Goal: Use online tool/utility: Utilize a website feature to perform a specific function

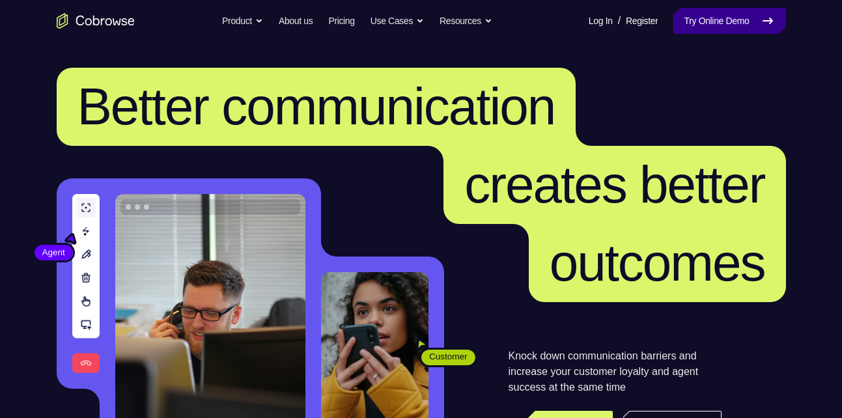
click at [714, 21] on link "Try Online Demo" at bounding box center [730, 21] width 112 height 26
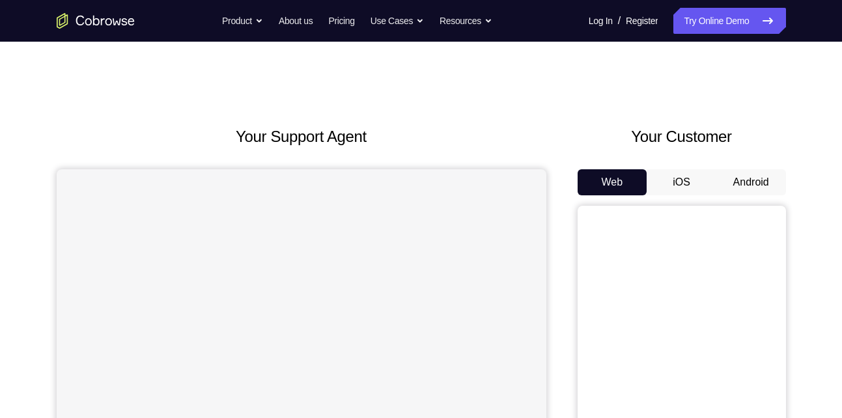
click at [746, 190] on button "Android" at bounding box center [752, 182] width 70 height 26
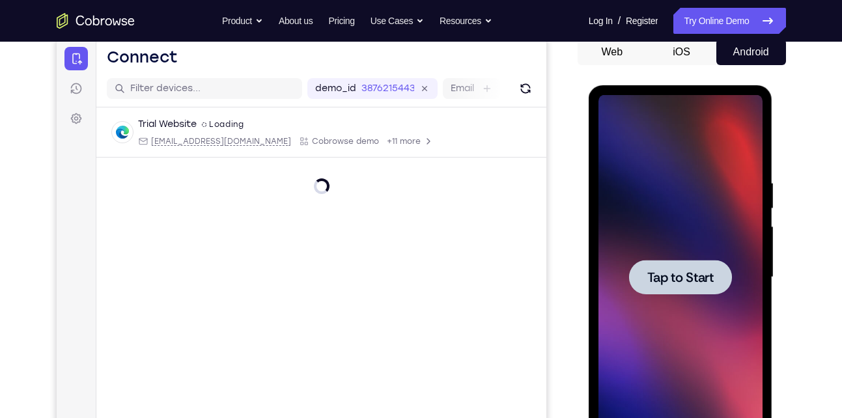
click at [689, 272] on span "Tap to Start" at bounding box center [681, 277] width 66 height 13
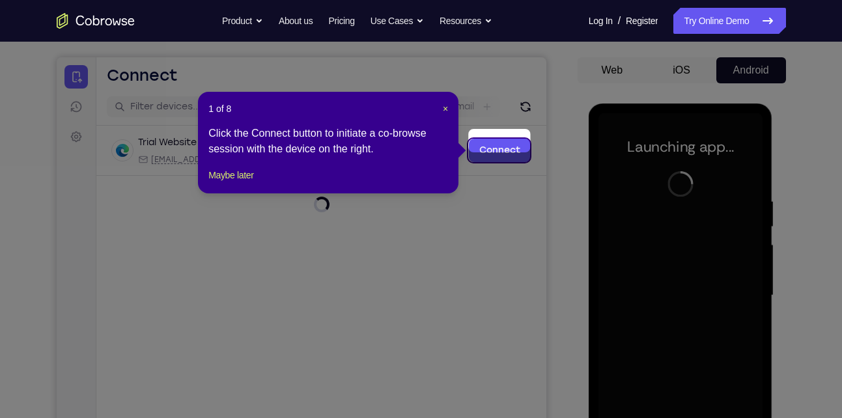
scroll to position [111, 0]
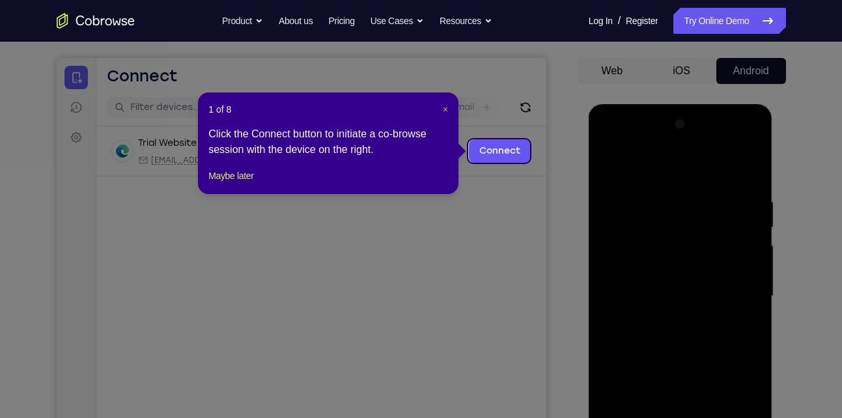
click at [443, 109] on span "×" at bounding box center [445, 109] width 5 height 10
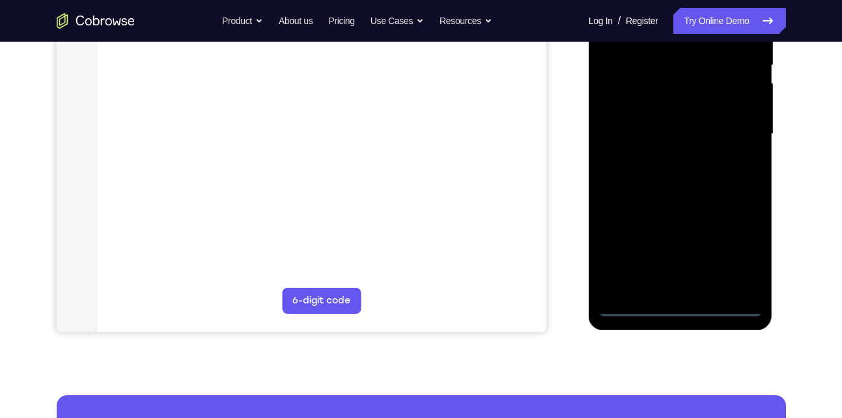
scroll to position [274, 0]
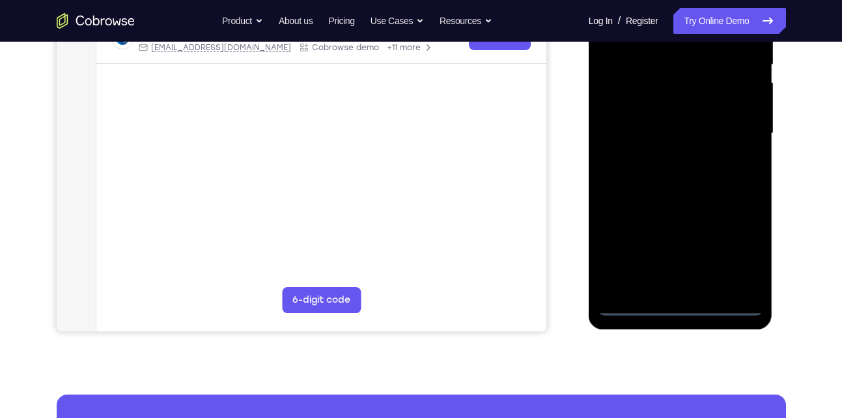
click at [682, 304] on div at bounding box center [681, 133] width 164 height 365
click at [740, 244] on div at bounding box center [681, 133] width 164 height 365
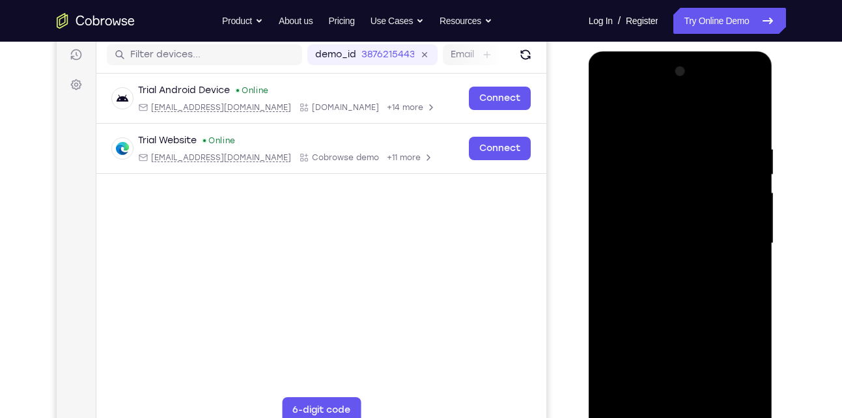
scroll to position [164, 0]
click at [749, 91] on div at bounding box center [681, 244] width 164 height 365
click at [736, 110] on div at bounding box center [681, 244] width 164 height 365
click at [705, 90] on div at bounding box center [681, 244] width 164 height 365
click at [653, 215] on div at bounding box center [681, 244] width 164 height 365
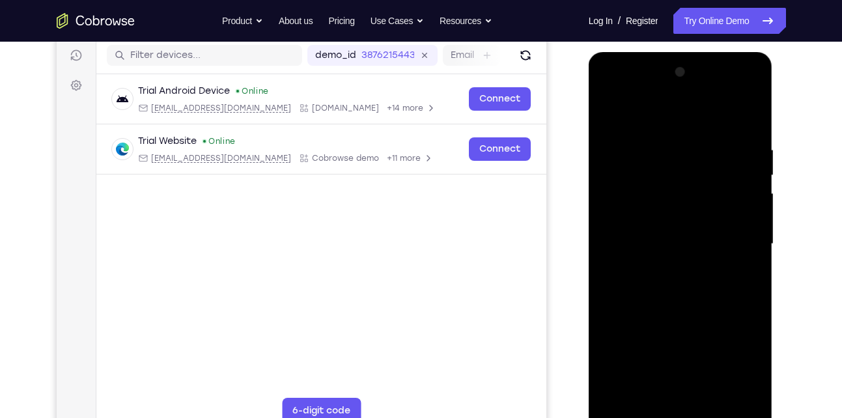
click at [657, 323] on div at bounding box center [681, 244] width 164 height 365
drag, startPoint x: 684, startPoint y: 292, endPoint x: 690, endPoint y: 268, distance: 24.2
click at [690, 268] on div at bounding box center [681, 244] width 164 height 365
click at [744, 342] on div at bounding box center [681, 244] width 164 height 365
drag, startPoint x: 727, startPoint y: 330, endPoint x: 750, endPoint y: 233, distance: 99.2
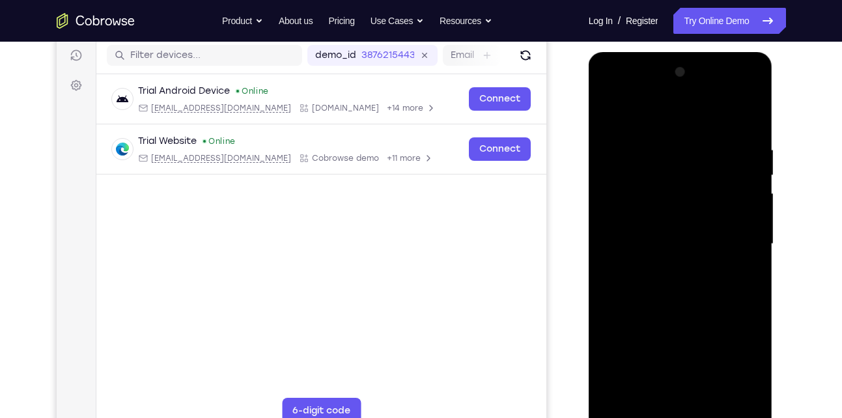
click at [750, 233] on div at bounding box center [681, 244] width 164 height 365
drag, startPoint x: 713, startPoint y: 289, endPoint x: 717, endPoint y: 277, distance: 12.8
click at [717, 277] on div at bounding box center [681, 244] width 164 height 365
drag, startPoint x: 706, startPoint y: 355, endPoint x: 730, endPoint y: 223, distance: 134.3
click at [730, 223] on div at bounding box center [681, 244] width 164 height 365
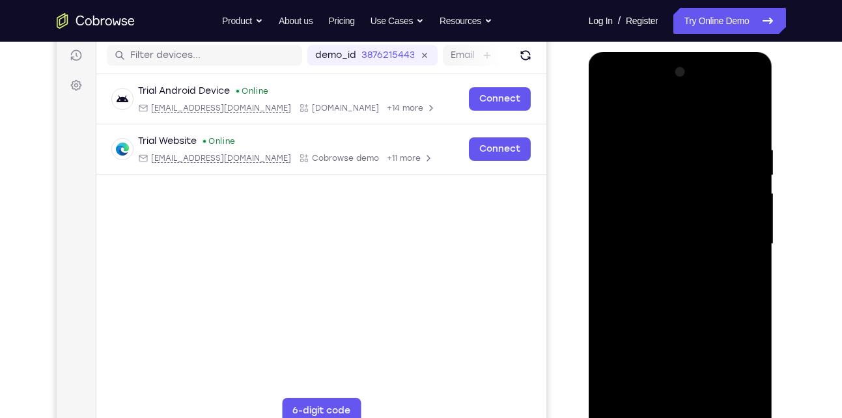
drag, startPoint x: 702, startPoint y: 333, endPoint x: 738, endPoint y: 191, distance: 146.5
click at [738, 191] on div at bounding box center [681, 244] width 164 height 365
drag, startPoint x: 696, startPoint y: 293, endPoint x: 723, endPoint y: 201, distance: 95.7
click at [723, 201] on div at bounding box center [681, 244] width 164 height 365
drag, startPoint x: 687, startPoint y: 311, endPoint x: 709, endPoint y: 242, distance: 71.9
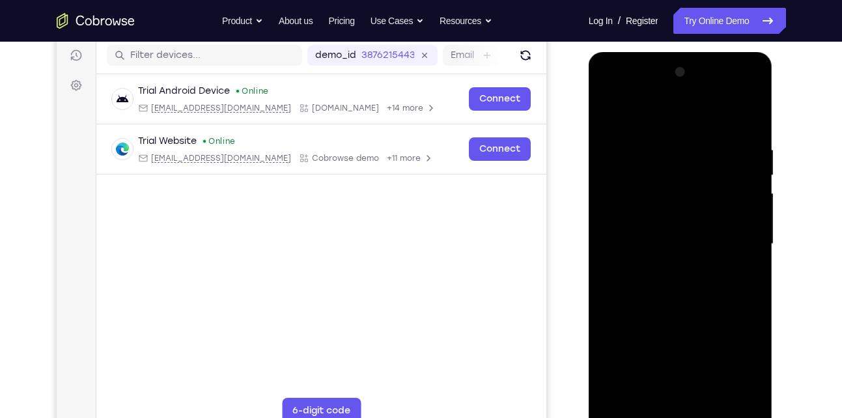
click at [709, 242] on div at bounding box center [681, 244] width 164 height 365
drag, startPoint x: 680, startPoint y: 352, endPoint x: 715, endPoint y: 227, distance: 129.9
click at [715, 227] on div at bounding box center [681, 244] width 164 height 365
drag, startPoint x: 691, startPoint y: 351, endPoint x: 721, endPoint y: 219, distance: 135.6
click at [721, 219] on div at bounding box center [681, 244] width 164 height 365
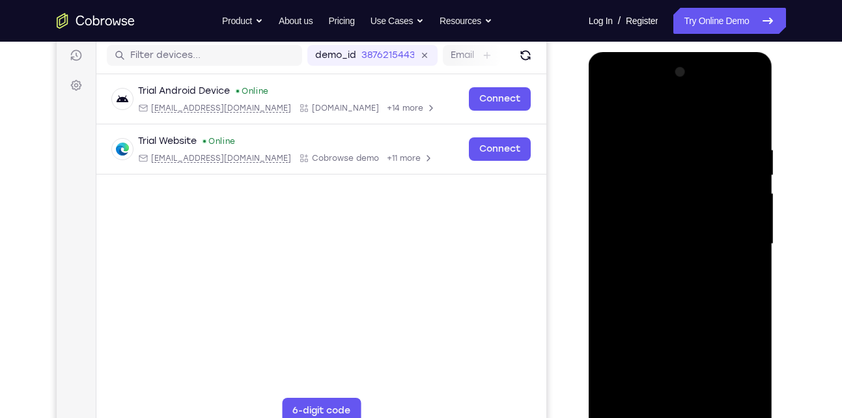
drag, startPoint x: 689, startPoint y: 349, endPoint x: 736, endPoint y: 174, distance: 180.8
click at [736, 174] on div at bounding box center [681, 244] width 164 height 365
drag, startPoint x: 685, startPoint y: 335, endPoint x: 724, endPoint y: 174, distance: 165.7
click at [724, 174] on div at bounding box center [681, 244] width 164 height 365
drag, startPoint x: 682, startPoint y: 322, endPoint x: 700, endPoint y: 279, distance: 46.1
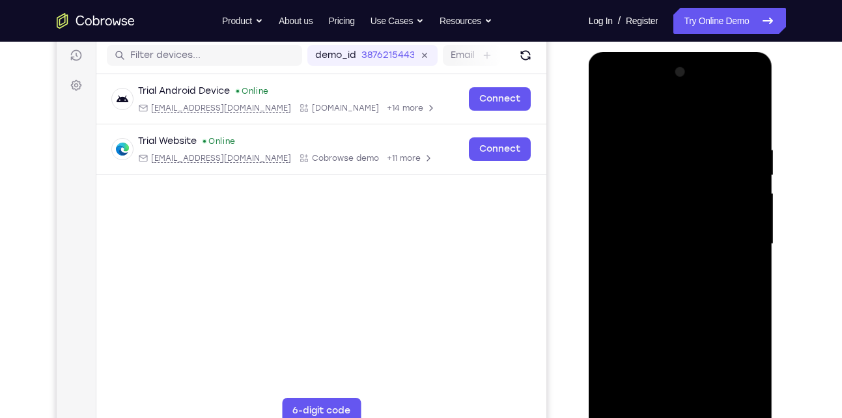
click at [700, 279] on div at bounding box center [681, 244] width 164 height 365
drag, startPoint x: 683, startPoint y: 358, endPoint x: 715, endPoint y: 258, distance: 104.5
click at [715, 258] on div at bounding box center [681, 244] width 164 height 365
drag, startPoint x: 677, startPoint y: 373, endPoint x: 719, endPoint y: 248, distance: 132.5
click at [719, 248] on div at bounding box center [681, 244] width 164 height 365
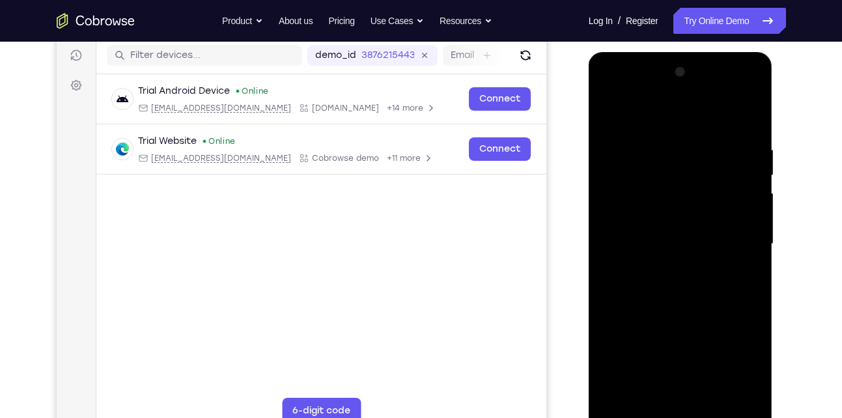
drag, startPoint x: 688, startPoint y: 350, endPoint x: 721, endPoint y: 230, distance: 125.0
click at [721, 230] on div at bounding box center [681, 244] width 164 height 365
drag, startPoint x: 704, startPoint y: 240, endPoint x: 701, endPoint y: 253, distance: 13.3
click at [701, 253] on div at bounding box center [681, 244] width 164 height 365
drag, startPoint x: 678, startPoint y: 339, endPoint x: 713, endPoint y: 196, distance: 147.4
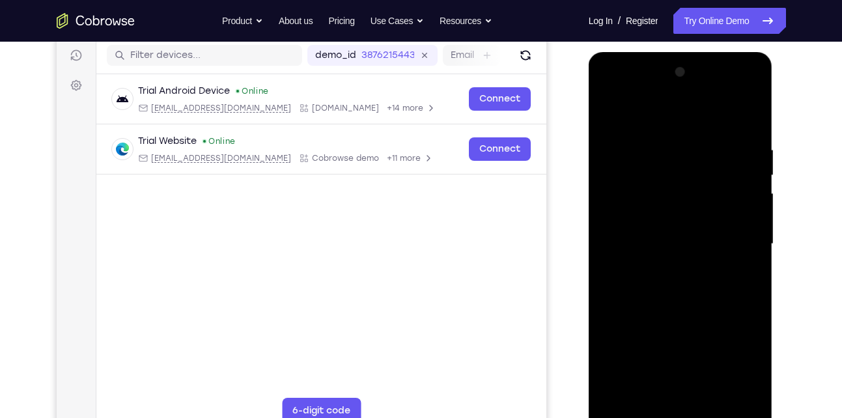
click at [713, 196] on div at bounding box center [681, 244] width 164 height 365
drag, startPoint x: 677, startPoint y: 338, endPoint x: 714, endPoint y: 190, distance: 152.3
click at [714, 190] on div at bounding box center [681, 244] width 164 height 365
drag, startPoint x: 678, startPoint y: 326, endPoint x: 713, endPoint y: 193, distance: 137.9
click at [713, 193] on div at bounding box center [681, 244] width 164 height 365
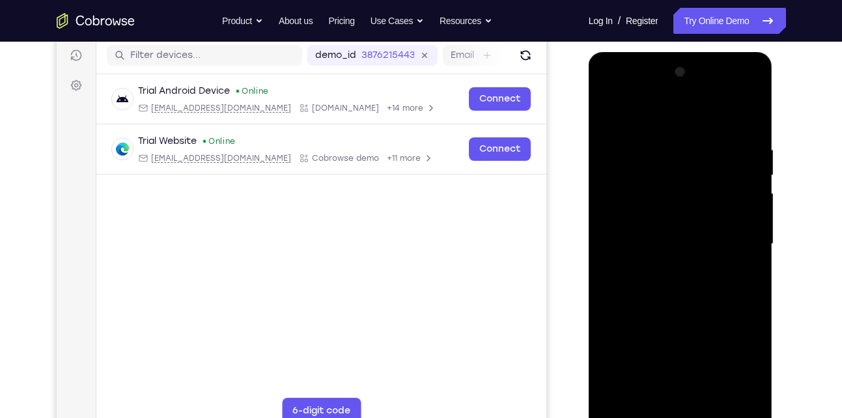
drag, startPoint x: 682, startPoint y: 321, endPoint x: 724, endPoint y: 161, distance: 165.7
click at [724, 161] on div at bounding box center [681, 244] width 164 height 365
drag, startPoint x: 687, startPoint y: 307, endPoint x: 723, endPoint y: 148, distance: 163.6
click at [723, 148] on div at bounding box center [681, 244] width 164 height 365
